Goal: Complete application form: Complete application form

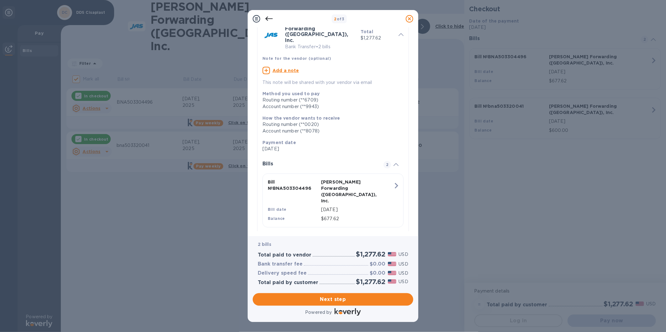
scroll to position [67, 0]
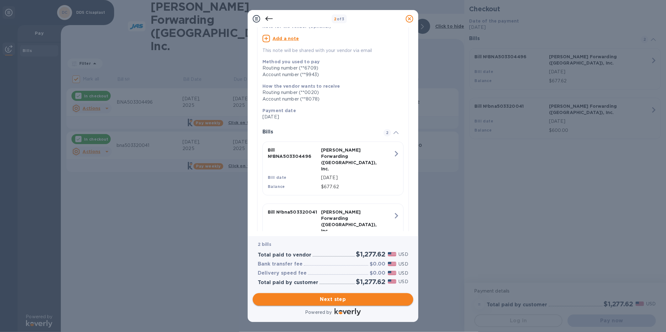
click at [348, 300] on span "Next step" at bounding box center [333, 300] width 150 height 8
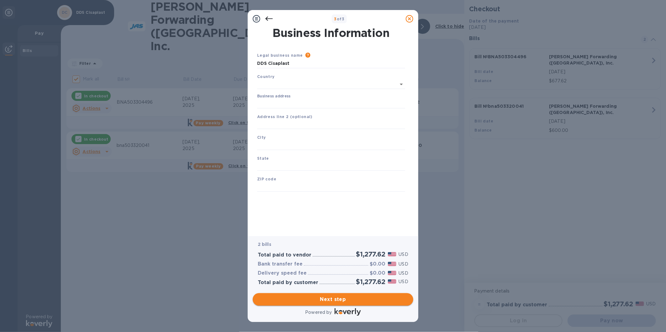
type input "[GEOGRAPHIC_DATA]"
click at [286, 101] on input "Business address" at bounding box center [331, 102] width 148 height 9
type input "[STREET_ADDRESS]"
type input "Elkton"
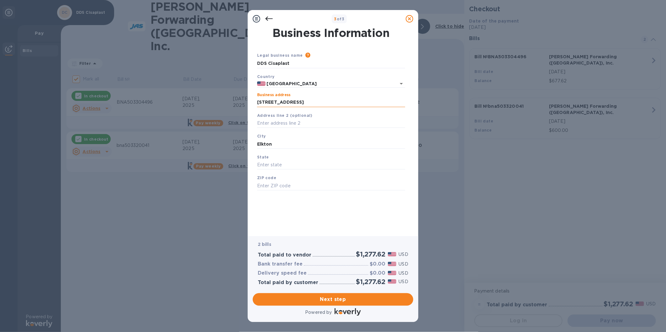
type input "KY"
type input "42220"
click at [285, 144] on input "Elkton" at bounding box center [331, 143] width 148 height 9
type input "ElktoN"
type input "ky"
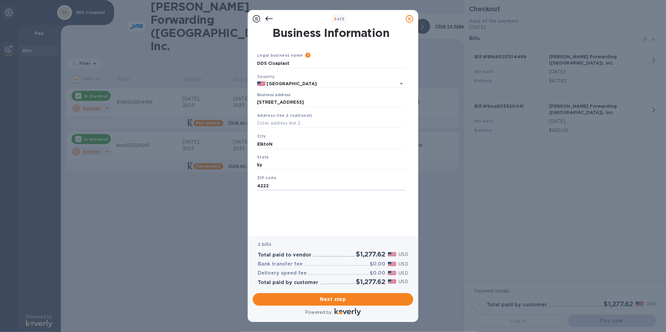
type input "42220"
click at [345, 301] on span "Next step" at bounding box center [333, 300] width 150 height 8
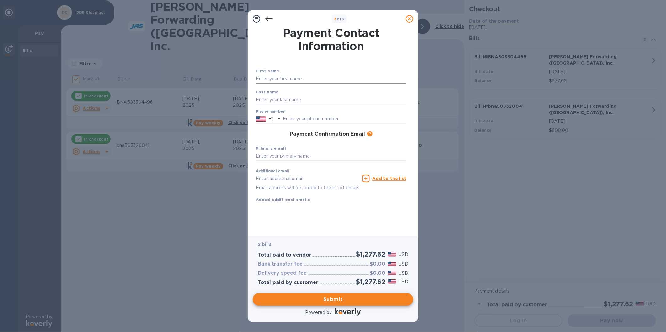
click at [311, 81] on input "text" at bounding box center [331, 78] width 150 height 9
type input "[PERSON_NAME]"
type input "2702652520"
type input "[EMAIL_ADDRESS][DOMAIN_NAME]"
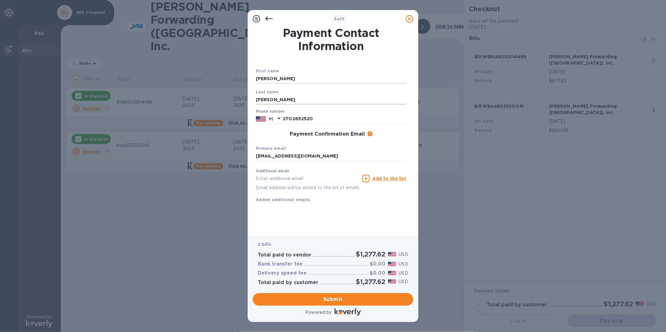
click at [295, 101] on input "[PERSON_NAME]" at bounding box center [331, 99] width 150 height 9
type input "[PERSON_NAME]"
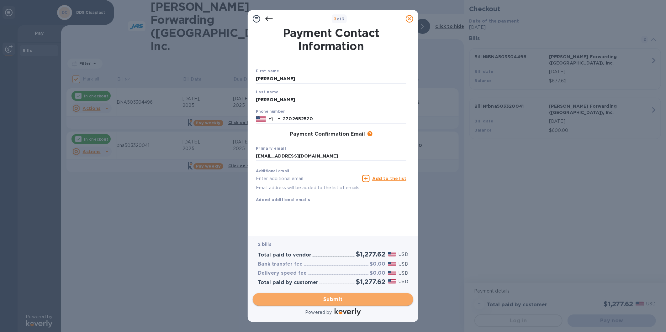
click at [328, 299] on span "Submit" at bounding box center [333, 300] width 150 height 8
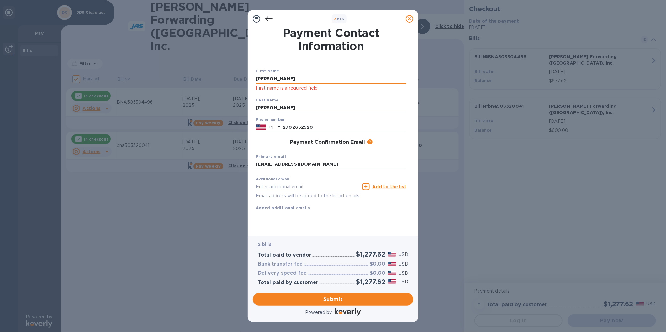
click at [304, 79] on input "[PERSON_NAME]" at bounding box center [331, 78] width 150 height 9
type input "[PERSON_NAME]"
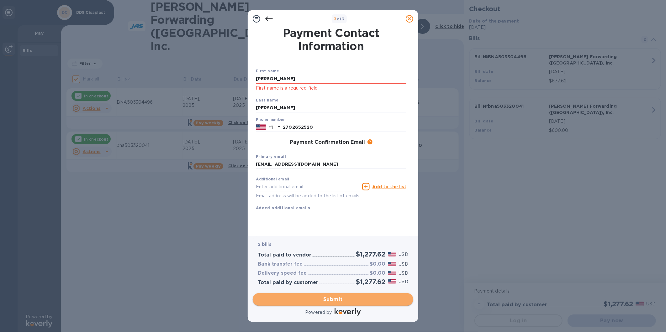
click at [343, 300] on span "Submit" at bounding box center [333, 300] width 150 height 8
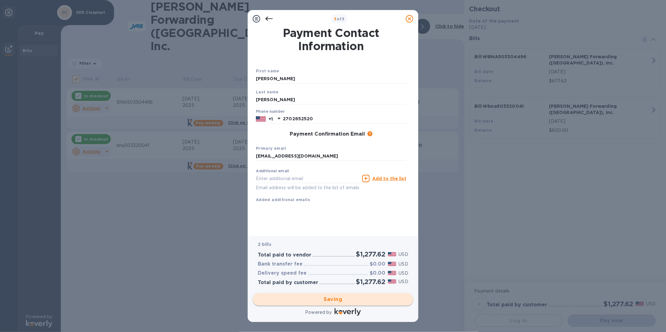
checkbox input "false"
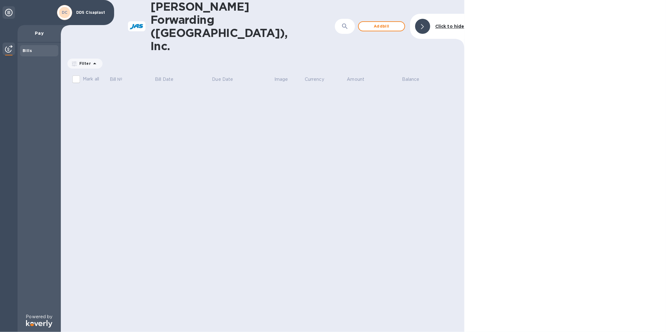
click at [409, 9] on div "[PERSON_NAME] Forwarding ([GEOGRAPHIC_DATA]), Inc. ​ Add [PERSON_NAME] to hide" at bounding box center [262, 26] width 403 height 53
click at [421, 19] on div at bounding box center [422, 26] width 15 height 15
